Goal: Check status

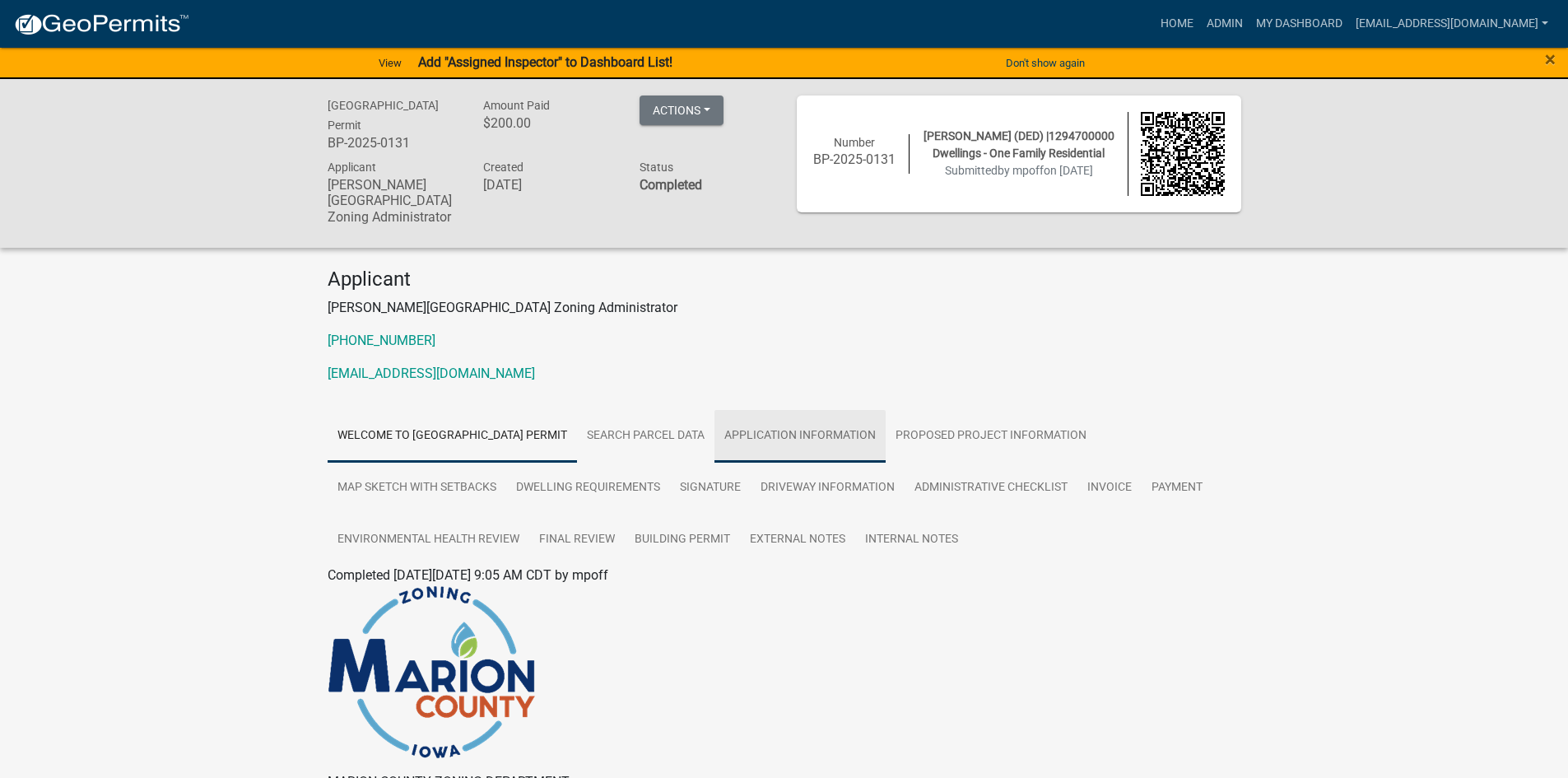
click at [842, 430] on link "Application Information" at bounding box center [800, 437] width 171 height 53
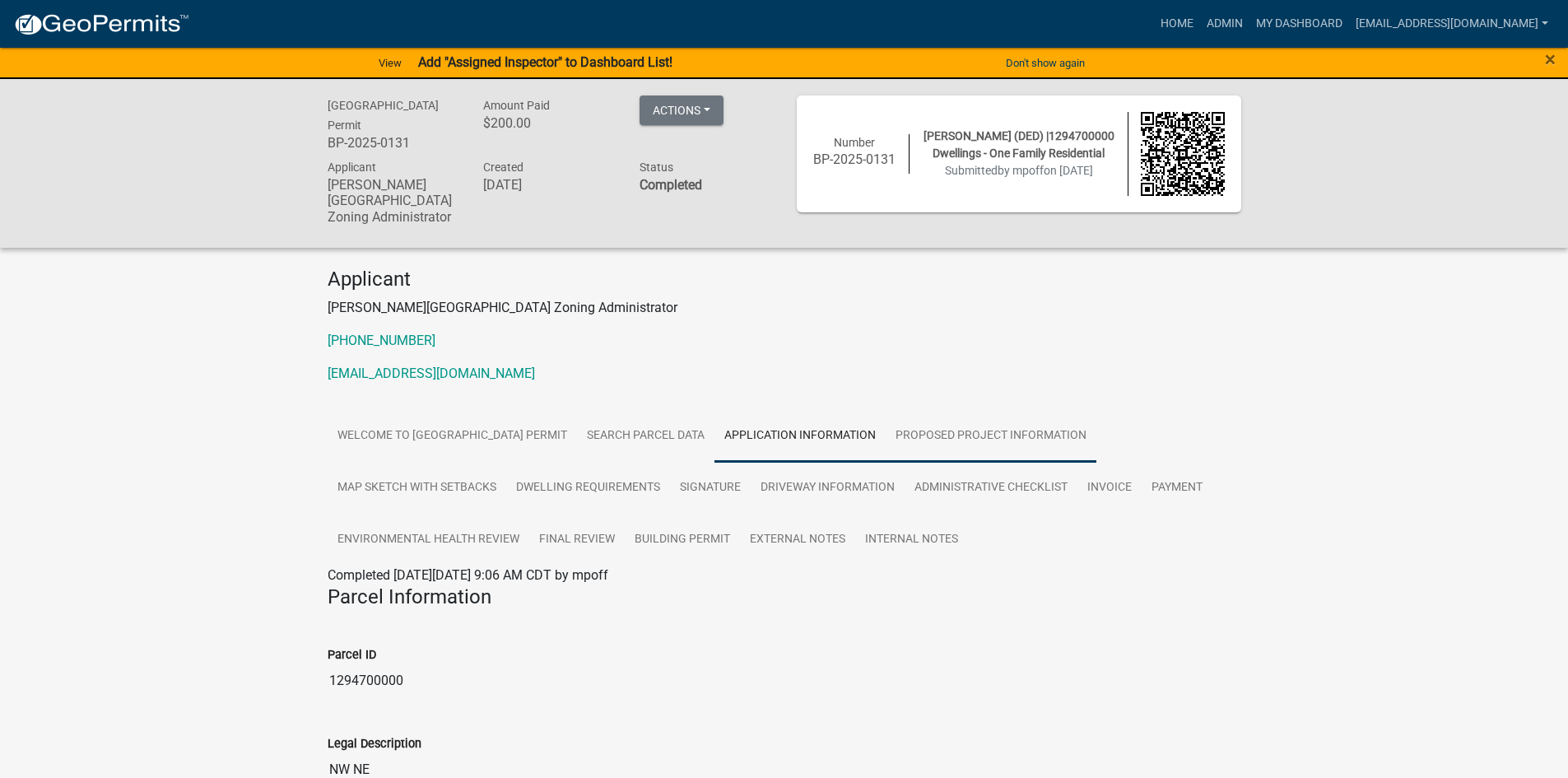
click at [971, 439] on link "Proposed Project Information" at bounding box center [991, 437] width 211 height 53
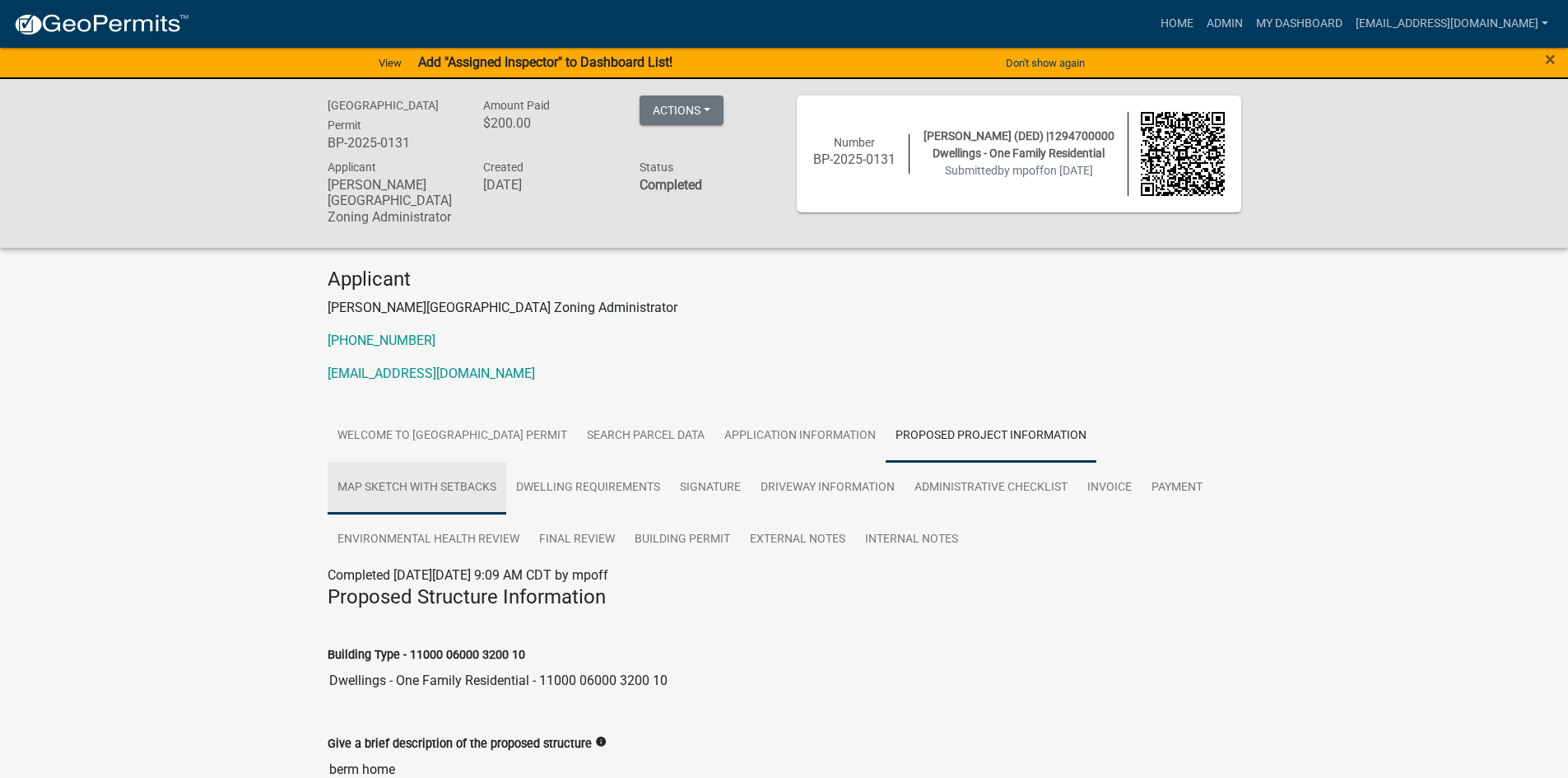
click at [419, 481] on link "Map Sketch with Setbacks" at bounding box center [417, 489] width 179 height 53
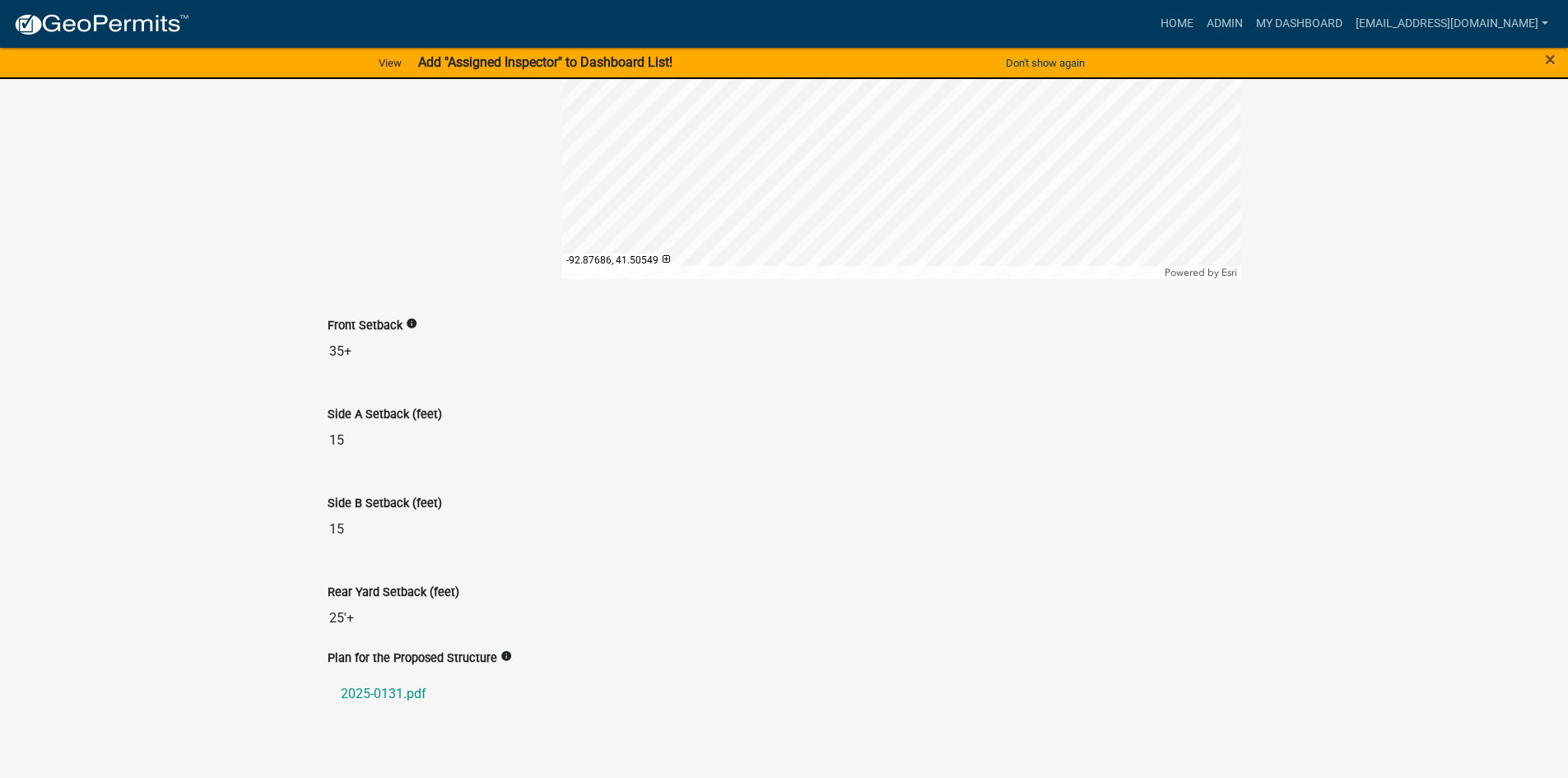
scroll to position [1054, 0]
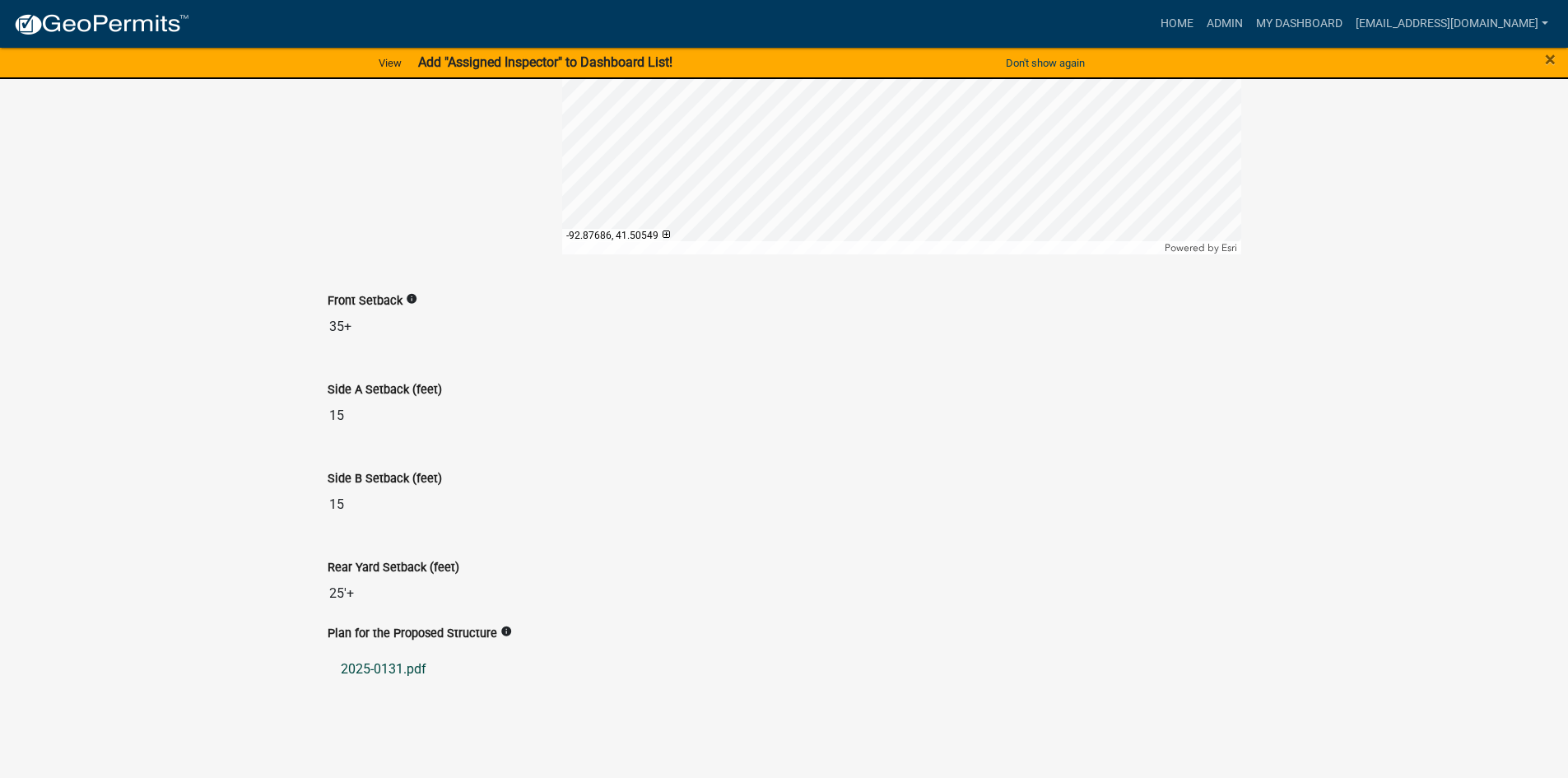
click at [405, 673] on link "2025-0131.pdf" at bounding box center [784, 670] width 914 height 40
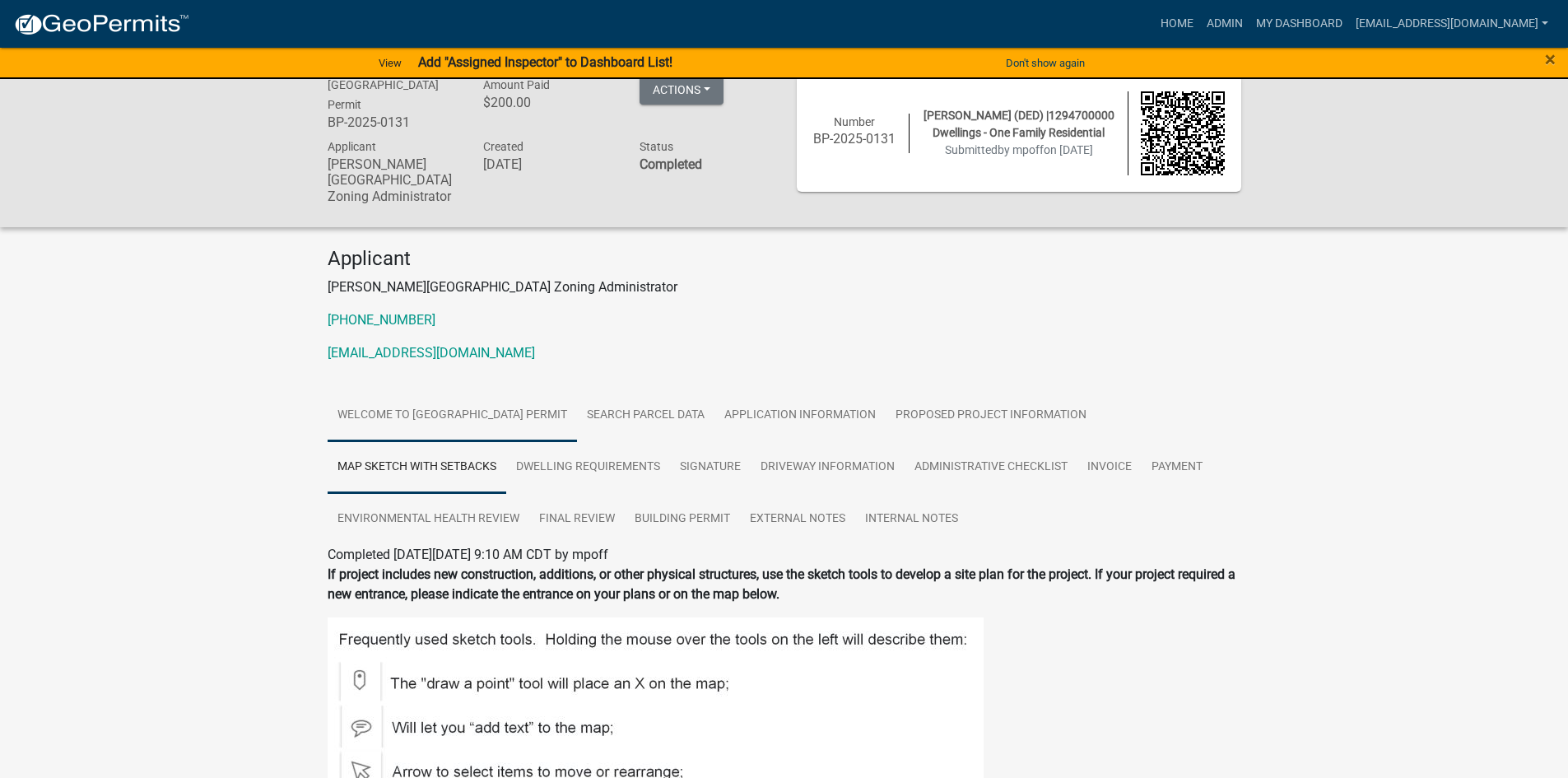
scroll to position [0, 0]
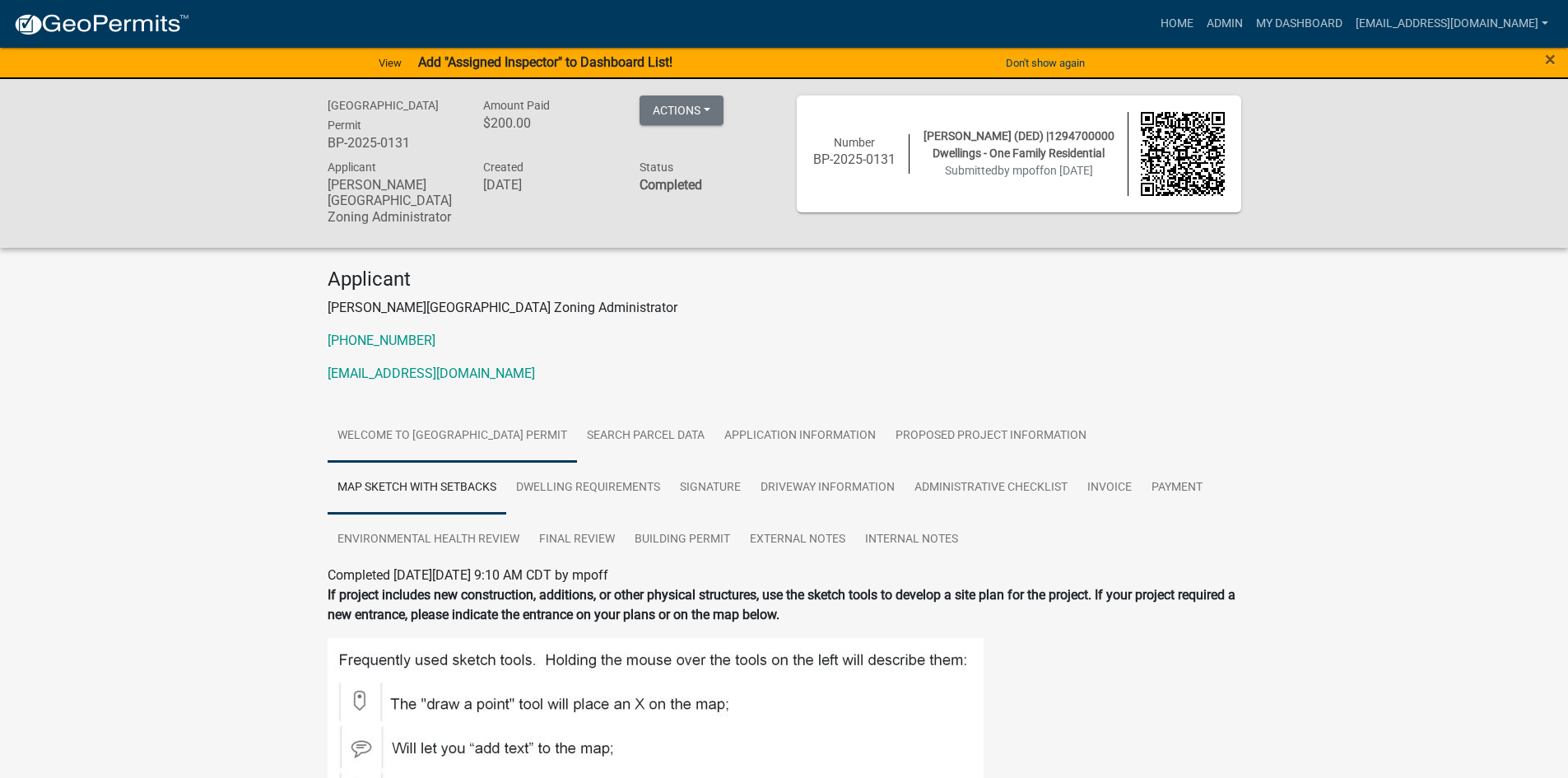
click at [444, 441] on link "Welcome to [GEOGRAPHIC_DATA] Permit" at bounding box center [452, 437] width 250 height 53
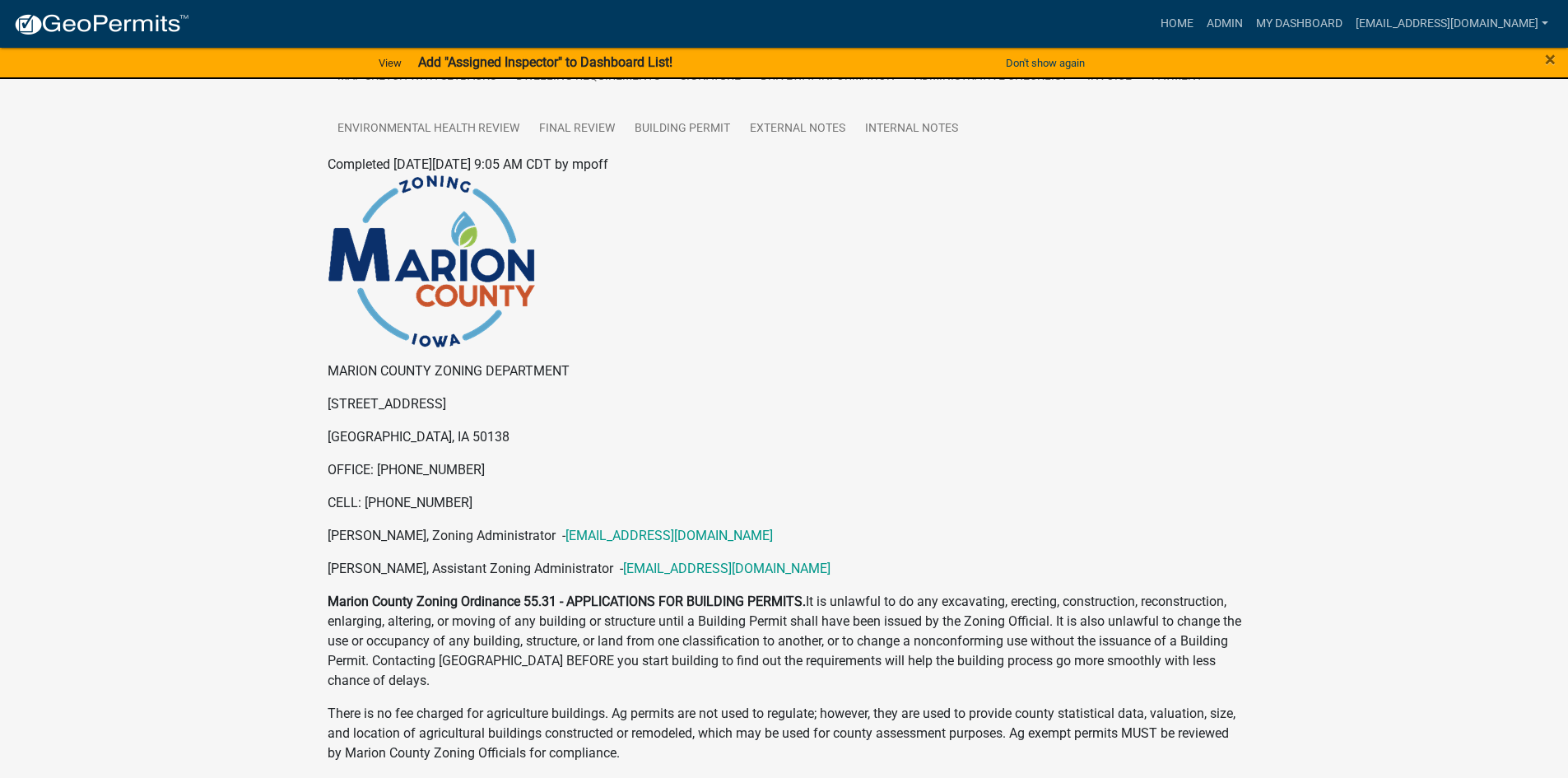
scroll to position [412, 0]
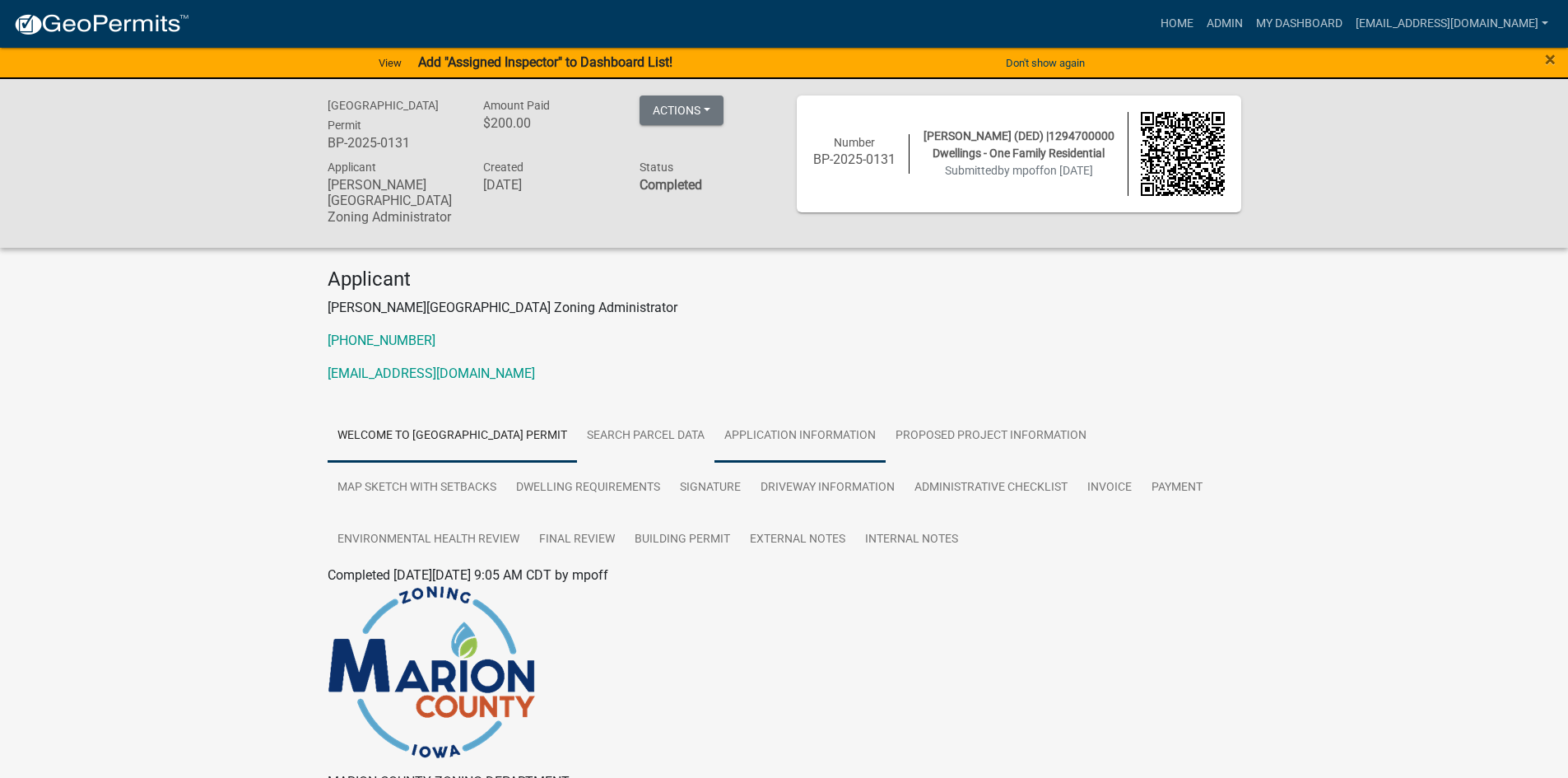
click at [816, 428] on link "Application Information" at bounding box center [800, 437] width 171 height 53
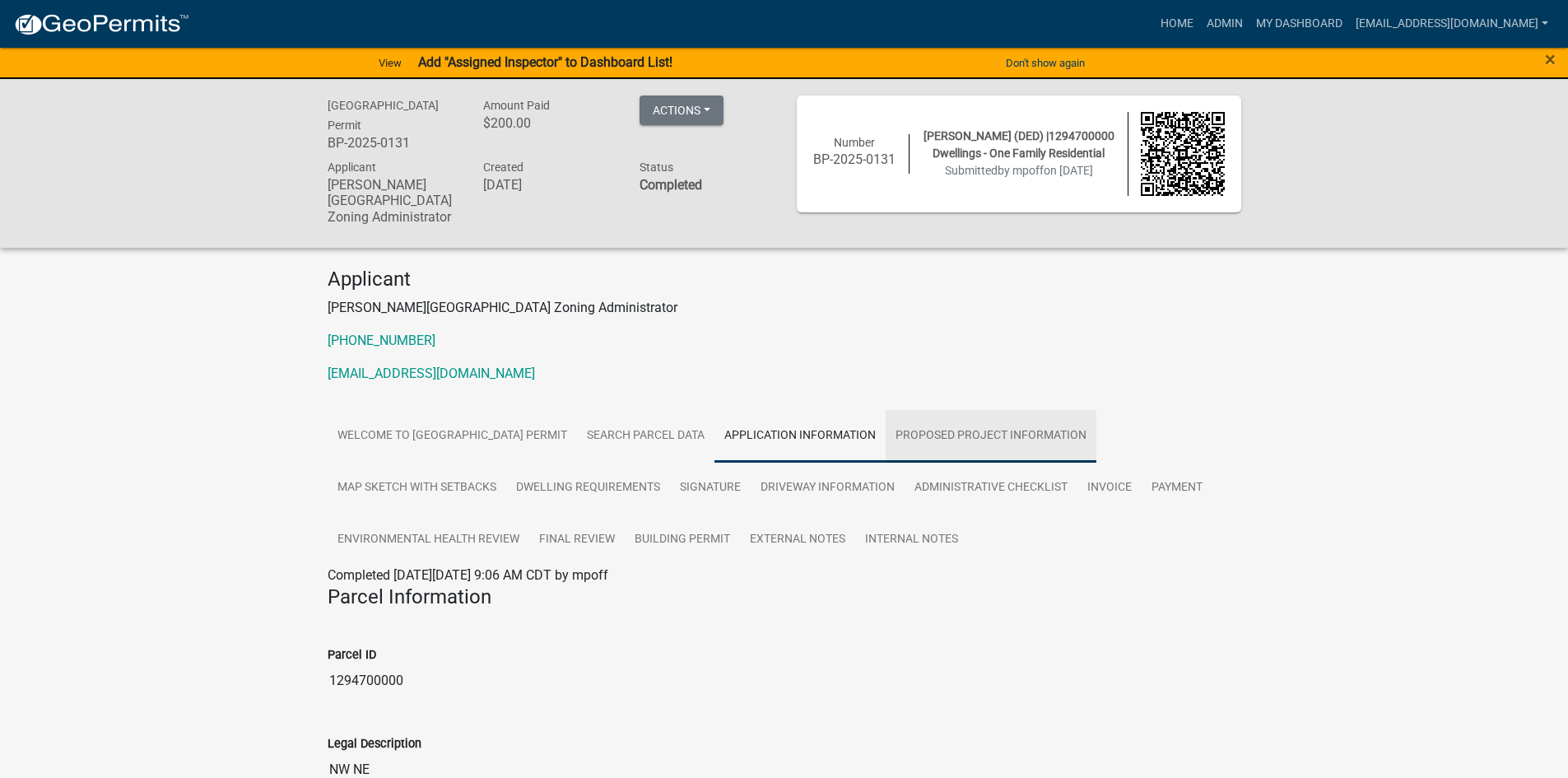
click at [1004, 431] on link "Proposed Project Information" at bounding box center [991, 437] width 211 height 53
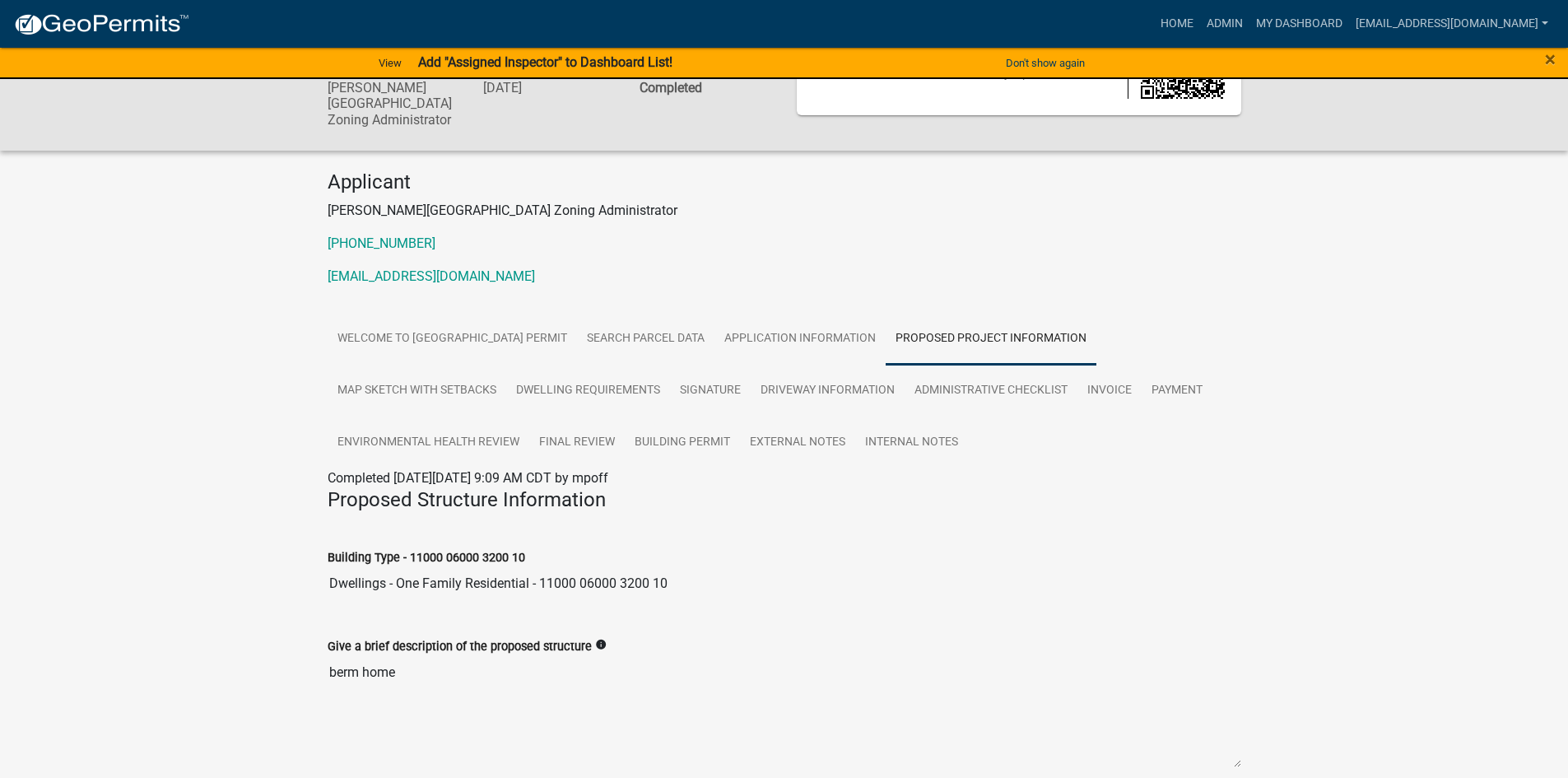
scroll to position [76, 0]
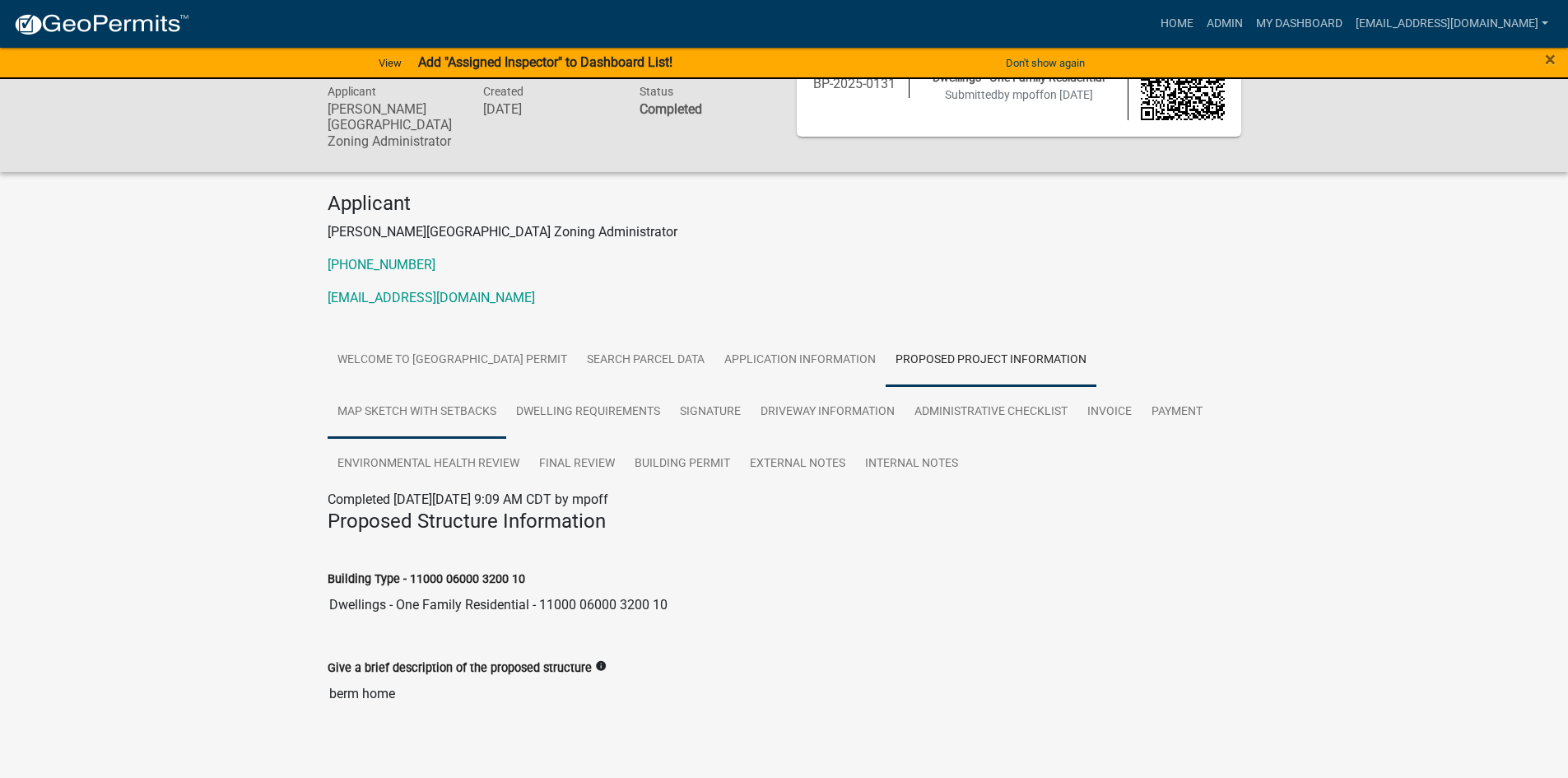
click at [463, 408] on link "Map Sketch with Setbacks" at bounding box center [417, 413] width 179 height 53
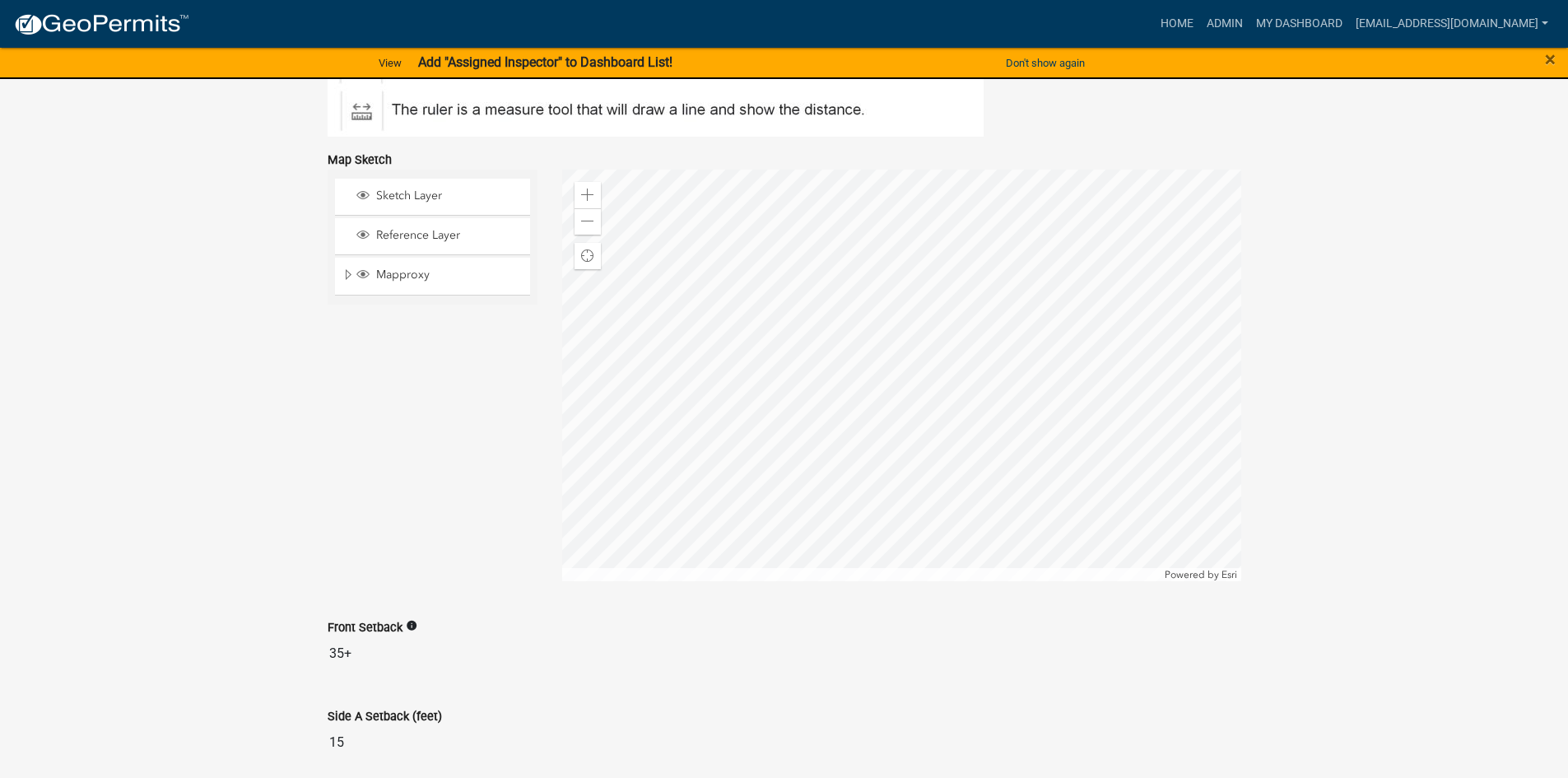
scroll to position [734, 0]
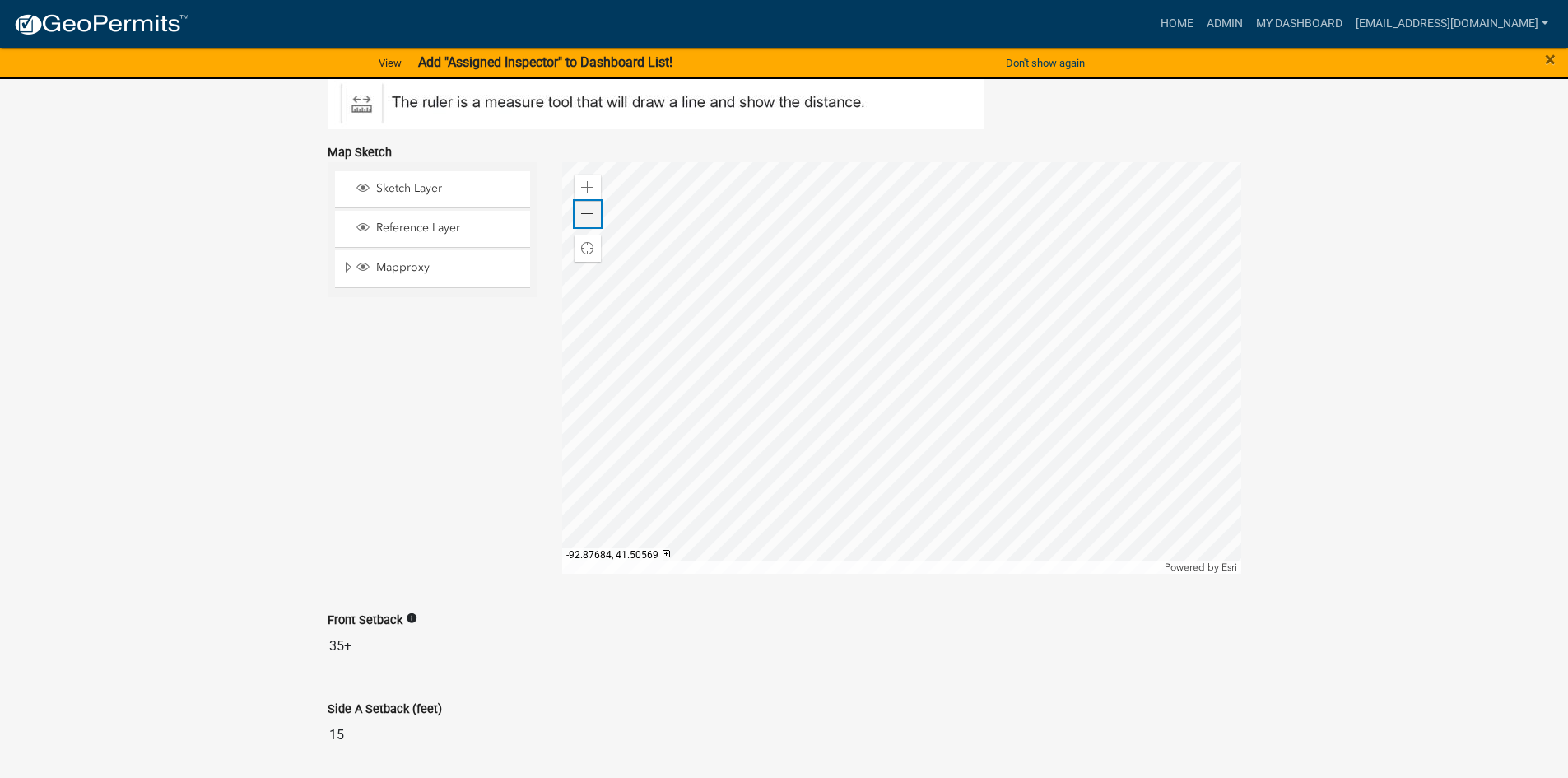
click at [598, 216] on div "Zoom out" at bounding box center [588, 214] width 26 height 26
click at [595, 216] on div "Zoom out" at bounding box center [588, 214] width 26 height 26
